Goal: Check status: Check status

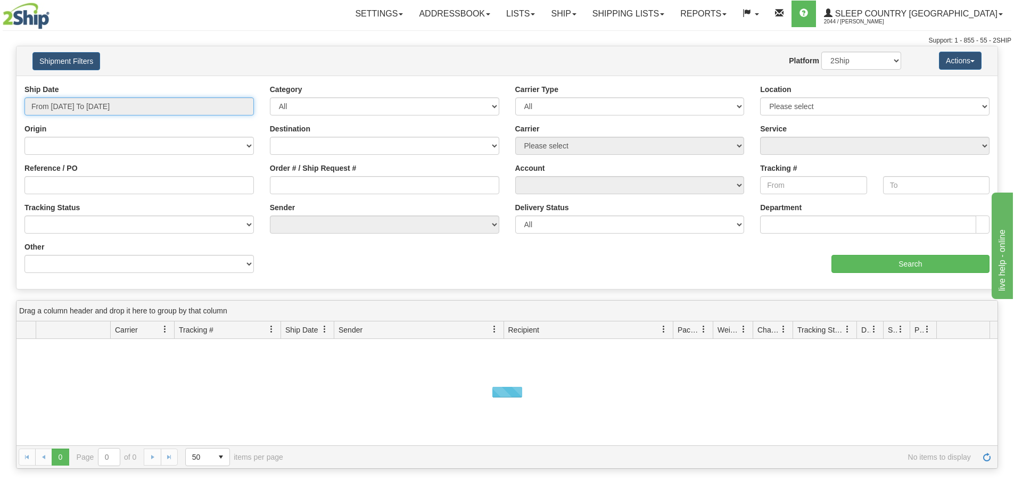
click at [67, 98] on input "From [DATE] To [DATE]" at bounding box center [138, 106] width 229 height 18
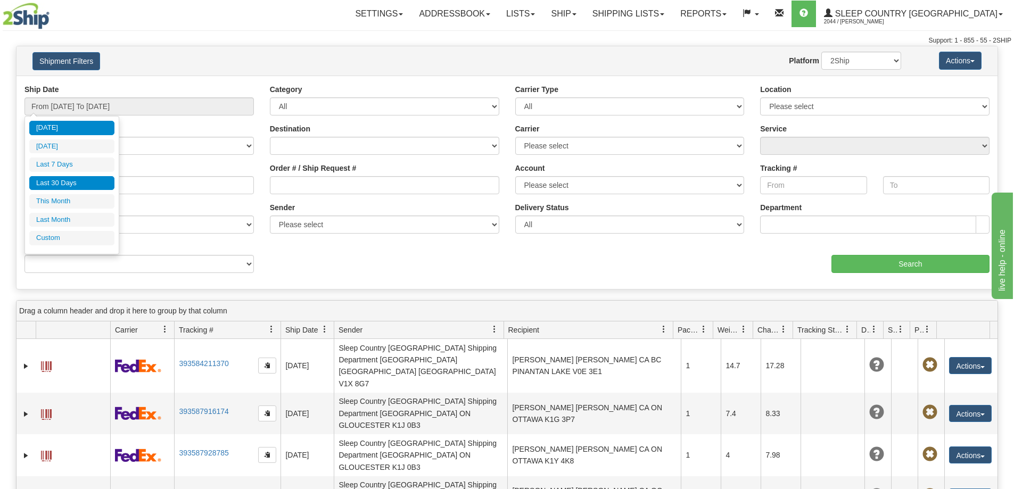
click at [70, 184] on li "Last 30 Days" at bounding box center [71, 183] width 85 height 14
type input "From [DATE] To [DATE]"
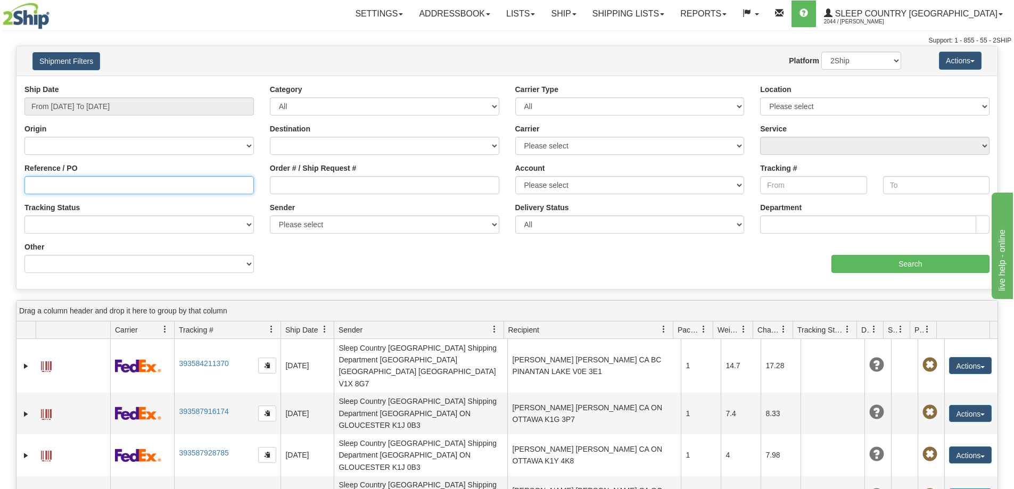
click at [36, 181] on input "Reference / PO" at bounding box center [138, 185] width 229 height 18
paste input "36I112791"
type input "36I112791"
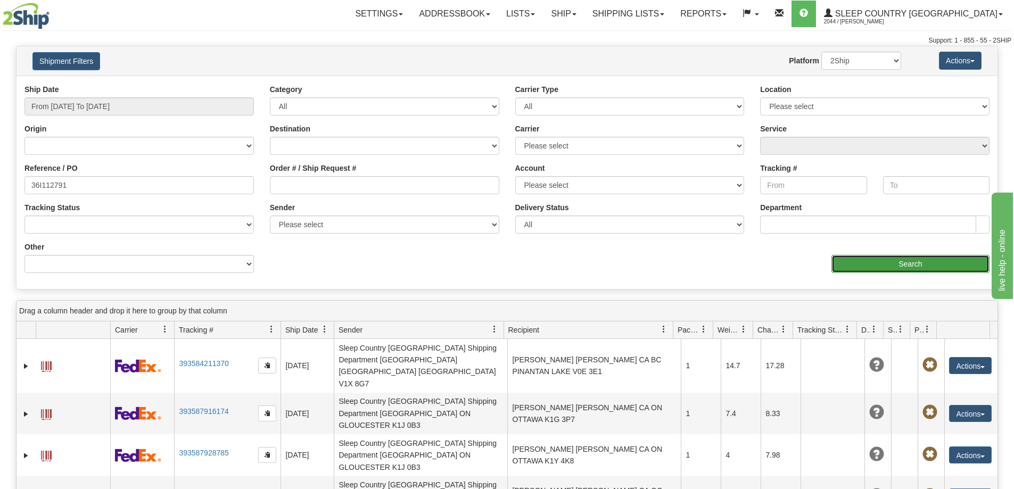
click at [907, 265] on input "Search" at bounding box center [910, 264] width 158 height 18
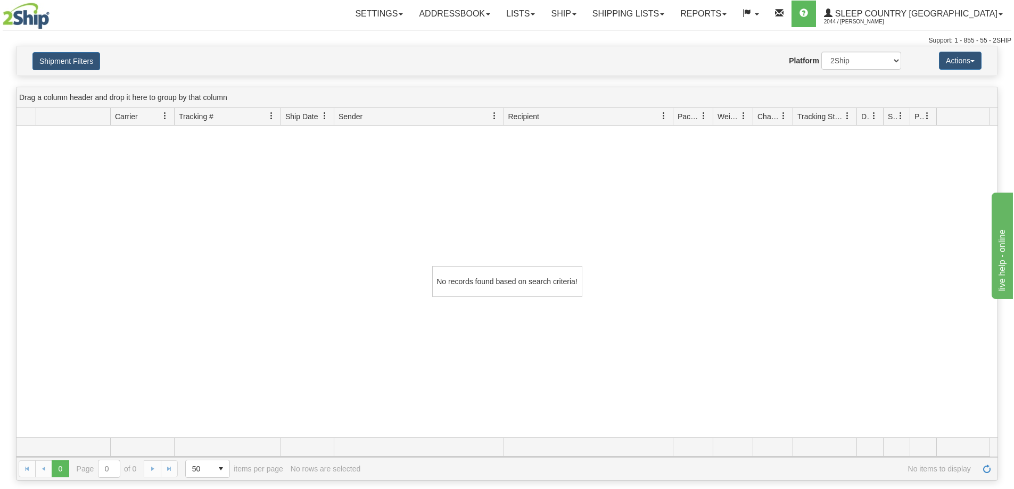
click at [885, 189] on div "No records found based on search criteria!" at bounding box center [506, 282] width 981 height 312
click at [664, 20] on link "Shipping lists" at bounding box center [628, 14] width 88 height 27
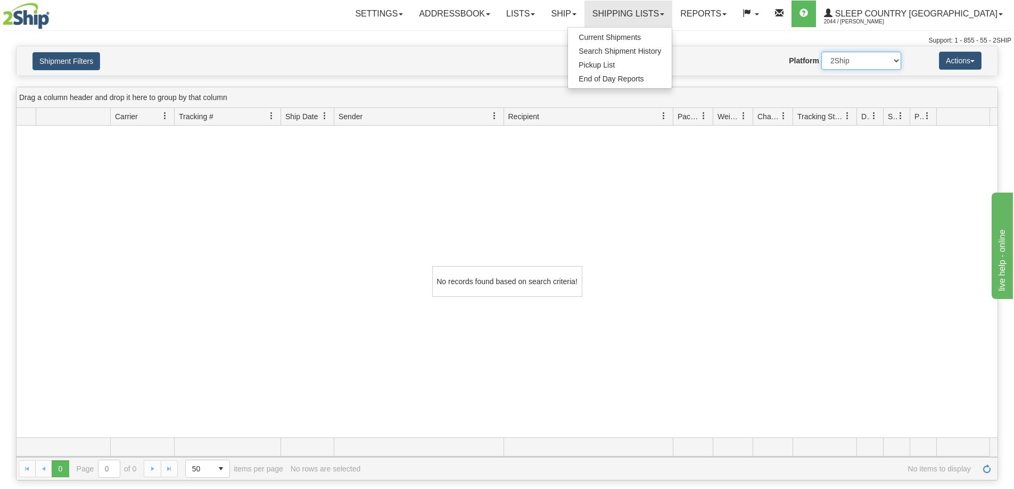
click at [859, 63] on select "2Ship Imported" at bounding box center [861, 61] width 80 height 18
select select "1"
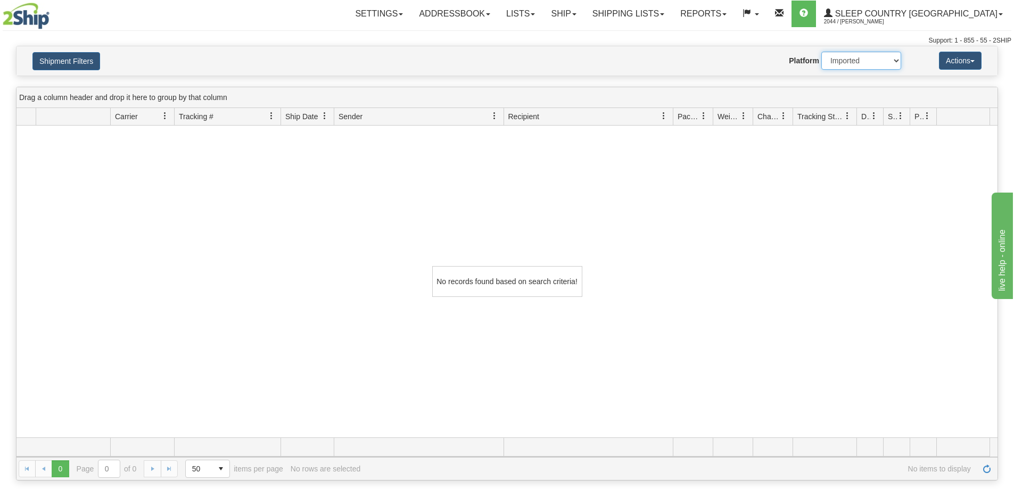
click at [821, 52] on select "2Ship Imported" at bounding box center [861, 61] width 80 height 18
click at [672, 16] on link "Shipping lists" at bounding box center [628, 14] width 88 height 27
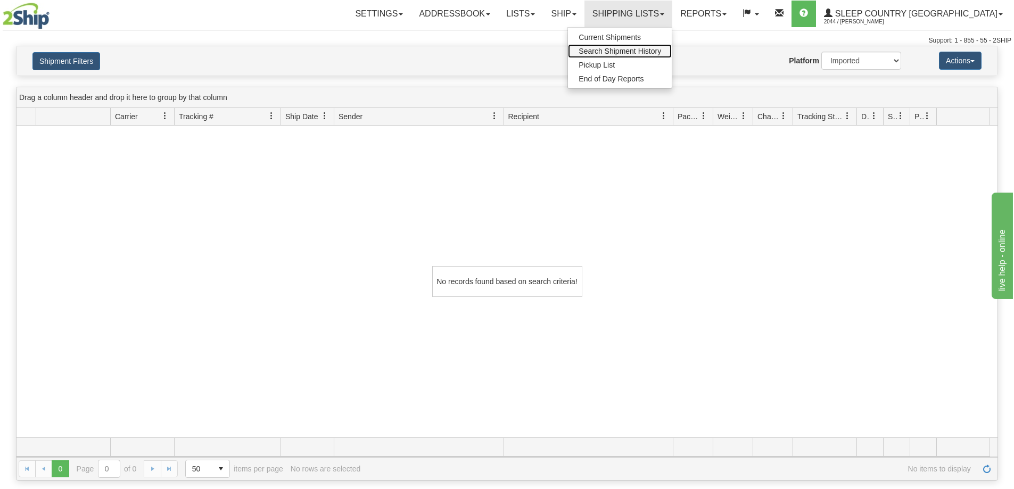
click at [661, 49] on span "Search Shipment History" at bounding box center [620, 51] width 82 height 9
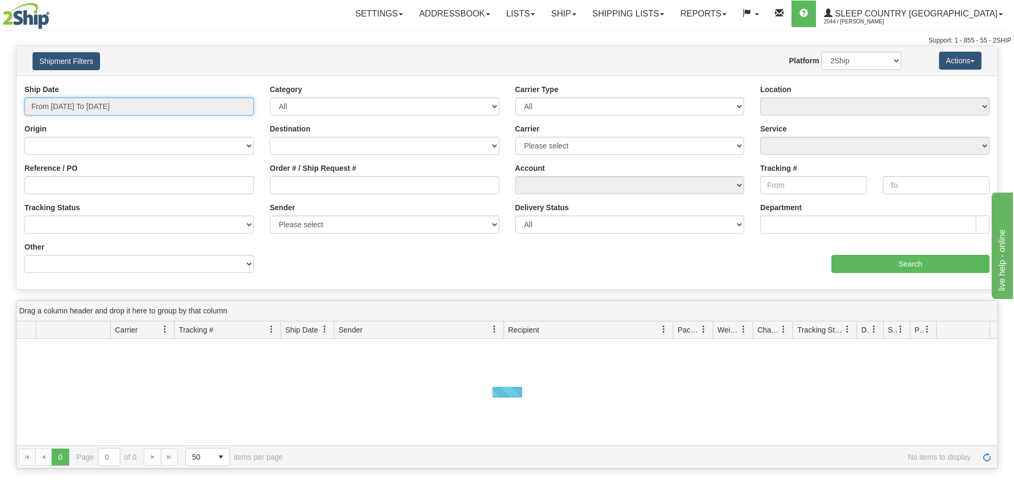
click at [120, 100] on input "From [DATE] To [DATE]" at bounding box center [138, 106] width 229 height 18
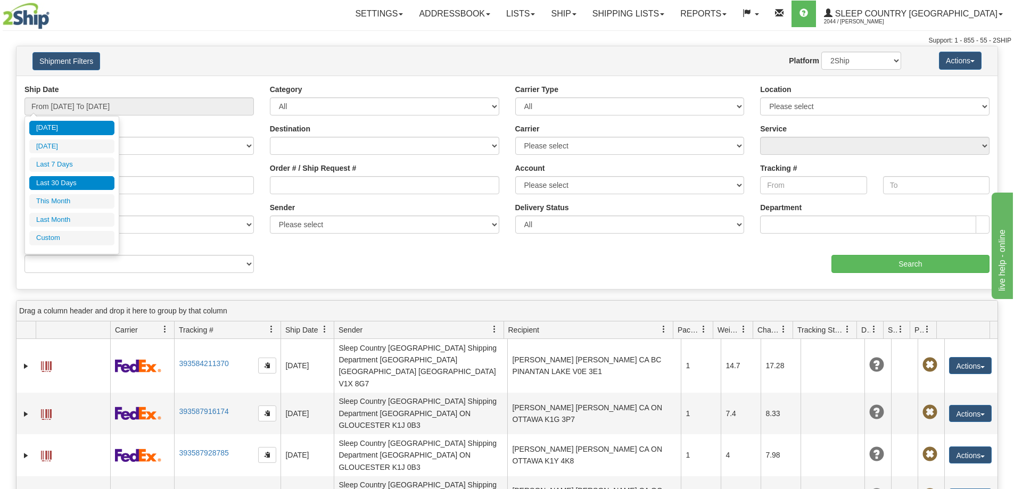
click at [83, 184] on li "Last 30 Days" at bounding box center [71, 183] width 85 height 14
type input "From [DATE] To [DATE]"
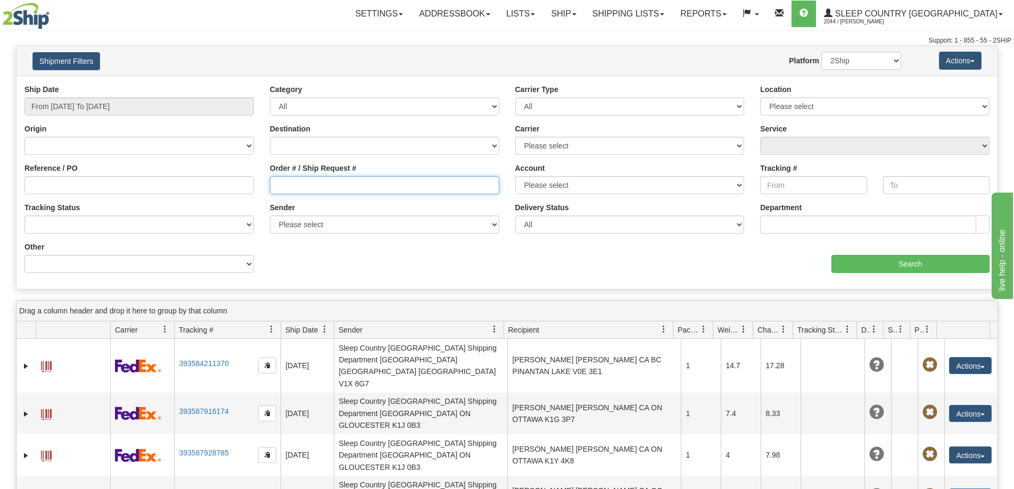
click at [271, 183] on input "Order # / Ship Request #" at bounding box center [384, 185] width 229 height 18
paste input "36I112791"
click at [276, 187] on input "36I112791" at bounding box center [384, 185] width 229 height 18
type input "36I112791"
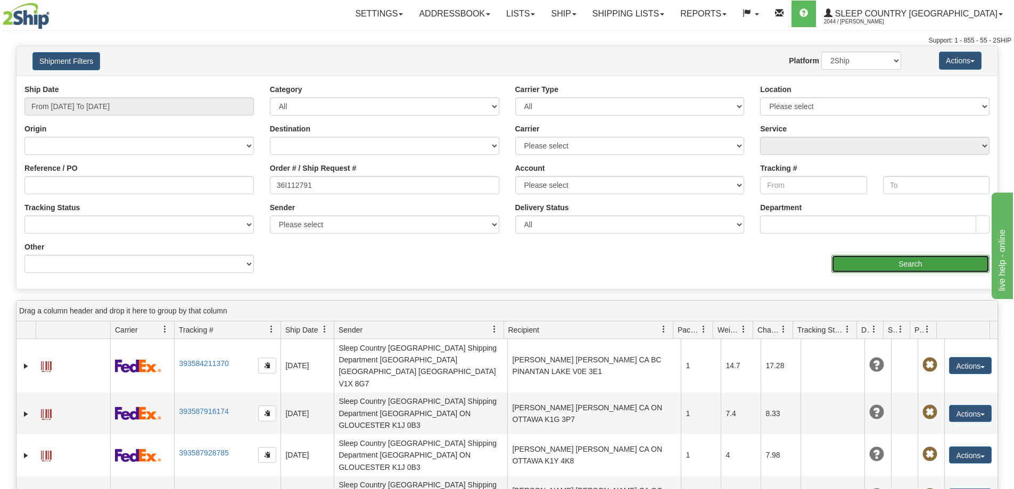
click at [864, 268] on input "Search" at bounding box center [910, 264] width 158 height 18
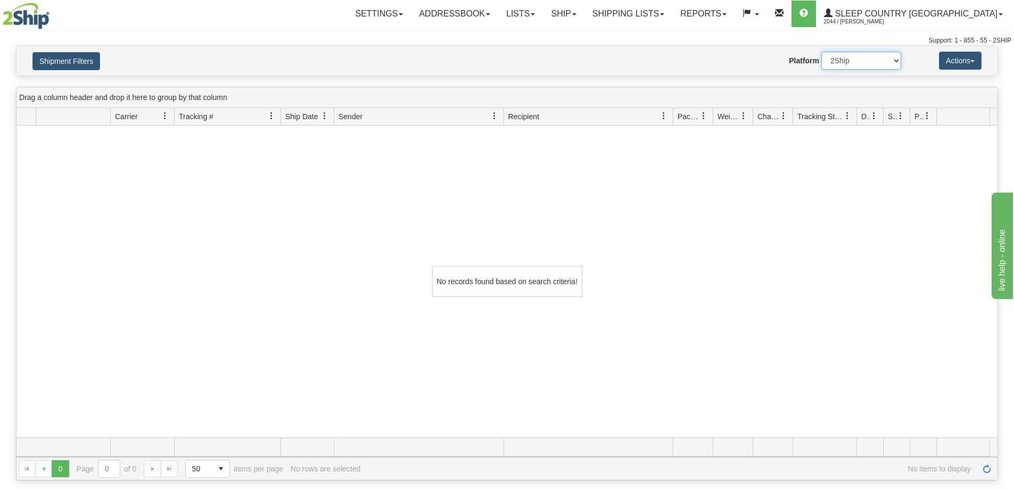
drag, startPoint x: 839, startPoint y: 60, endPoint x: 838, endPoint y: 67, distance: 6.4
click at [839, 60] on select "2Ship Imported" at bounding box center [861, 61] width 80 height 18
select select "1"
click at [821, 52] on select "2Ship Imported" at bounding box center [861, 61] width 80 height 18
